Goal: Information Seeking & Learning: Understand process/instructions

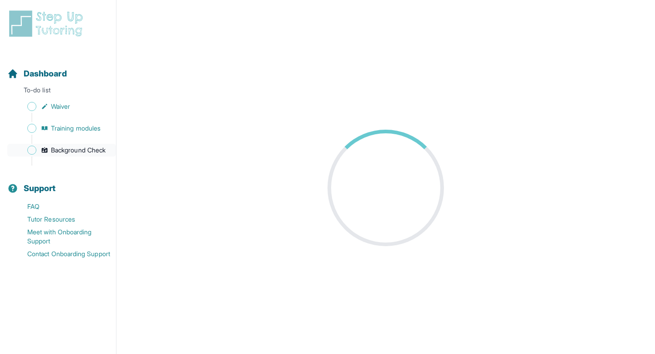
click at [66, 150] on span "Background Check" at bounding box center [78, 149] width 55 height 9
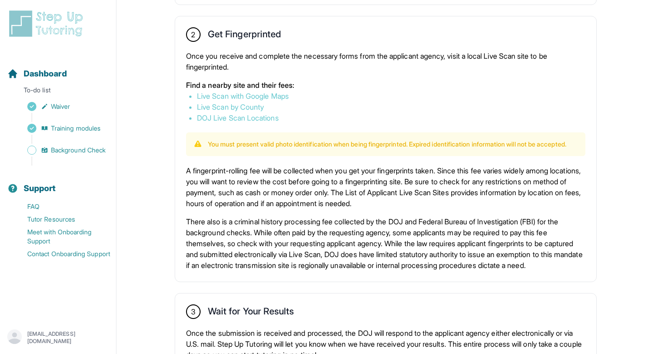
scroll to position [500, 0]
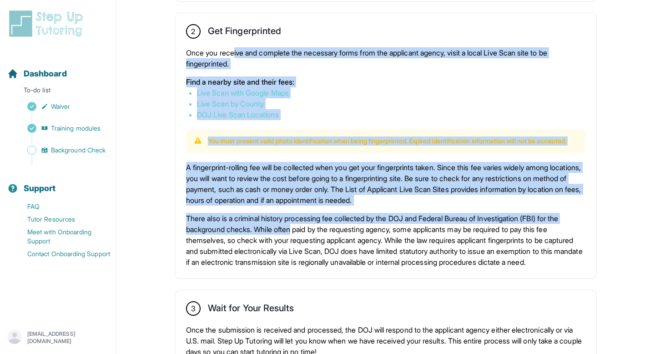
drag, startPoint x: 236, startPoint y: 53, endPoint x: 294, endPoint y: 239, distance: 194.7
click at [294, 239] on div "2 Get Fingerprinted Once you receive and complete the necessary forms from the …" at bounding box center [385, 145] width 421 height 265
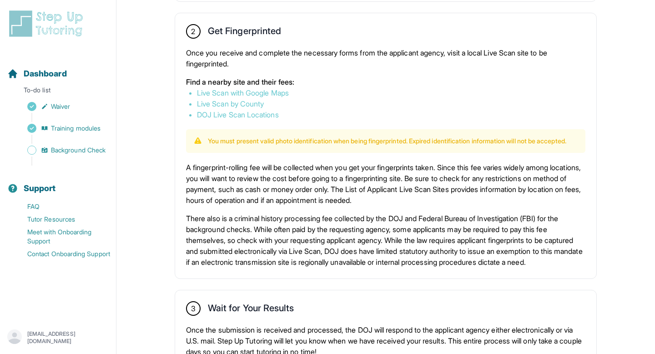
click at [294, 247] on p "There also is a criminal history processing fee collected by the DOJ and Federa…" at bounding box center [385, 240] width 399 height 55
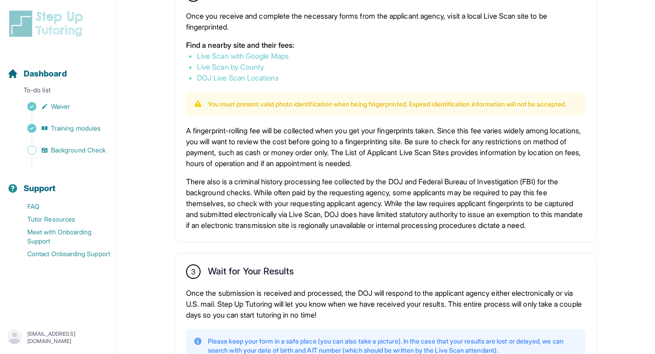
scroll to position [538, 0]
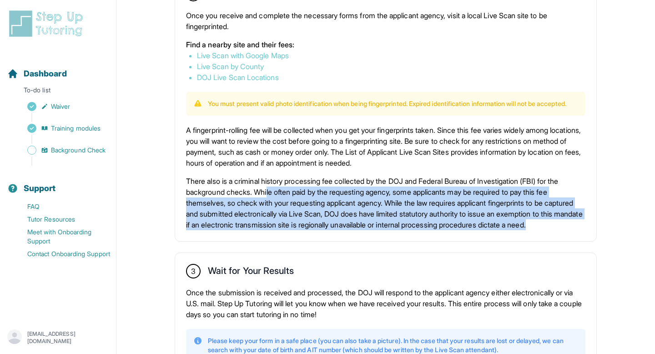
drag, startPoint x: 271, startPoint y: 195, endPoint x: 300, endPoint y: 243, distance: 56.1
click at [300, 230] on p "There also is a criminal history processing fee collected by the DOJ and Federa…" at bounding box center [385, 202] width 399 height 55
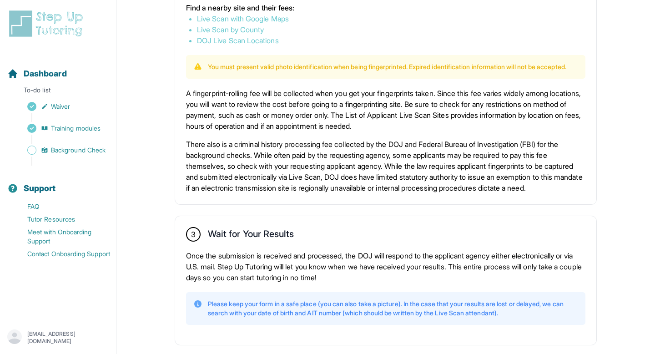
scroll to position [620, 0]
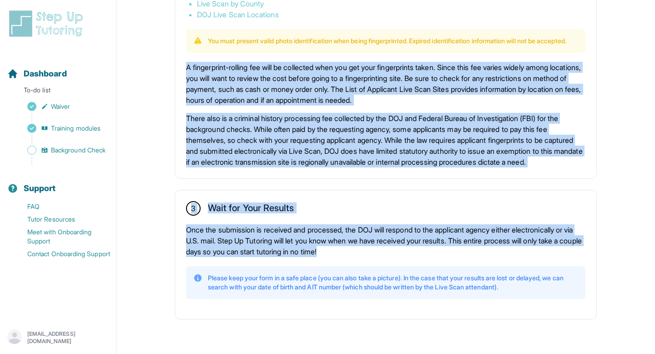
drag, startPoint x: 184, startPoint y: 56, endPoint x: 377, endPoint y: 250, distance: 273.2
click at [257, 72] on p "A fingerprint-rolling fee will be collected when you get your fingerprints take…" at bounding box center [385, 84] width 399 height 44
drag, startPoint x: 217, startPoint y: 56, endPoint x: 277, endPoint y: 250, distance: 202.3
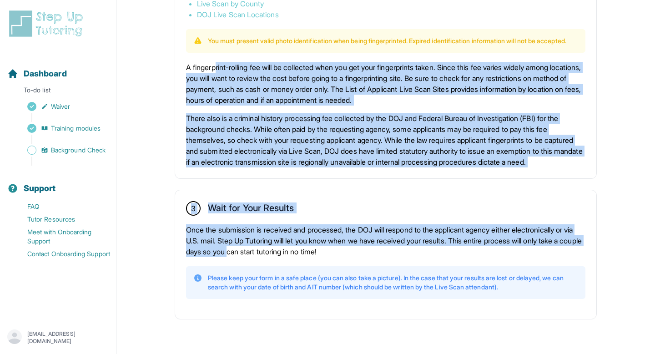
click at [289, 239] on p "Once the submission is received and processed, the DOJ will respond to the appl…" at bounding box center [385, 240] width 399 height 33
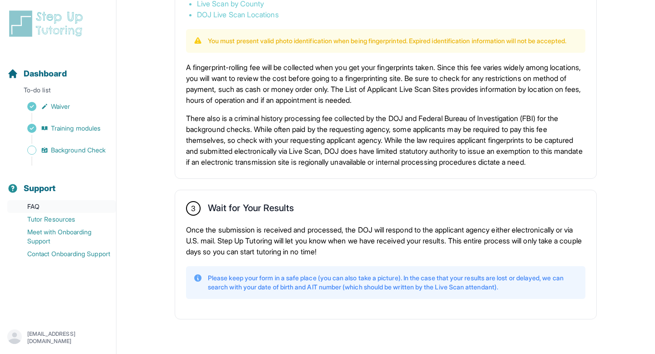
click at [48, 205] on link "FAQ" at bounding box center [61, 206] width 109 height 13
